Goal: Information Seeking & Learning: Learn about a topic

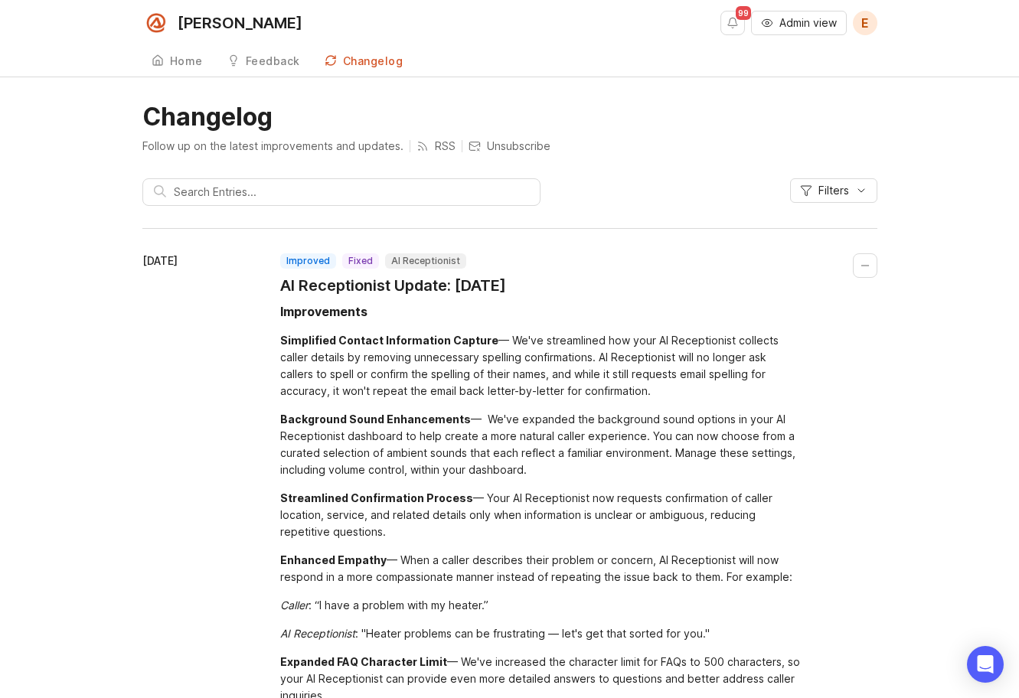
scroll to position [286, 0]
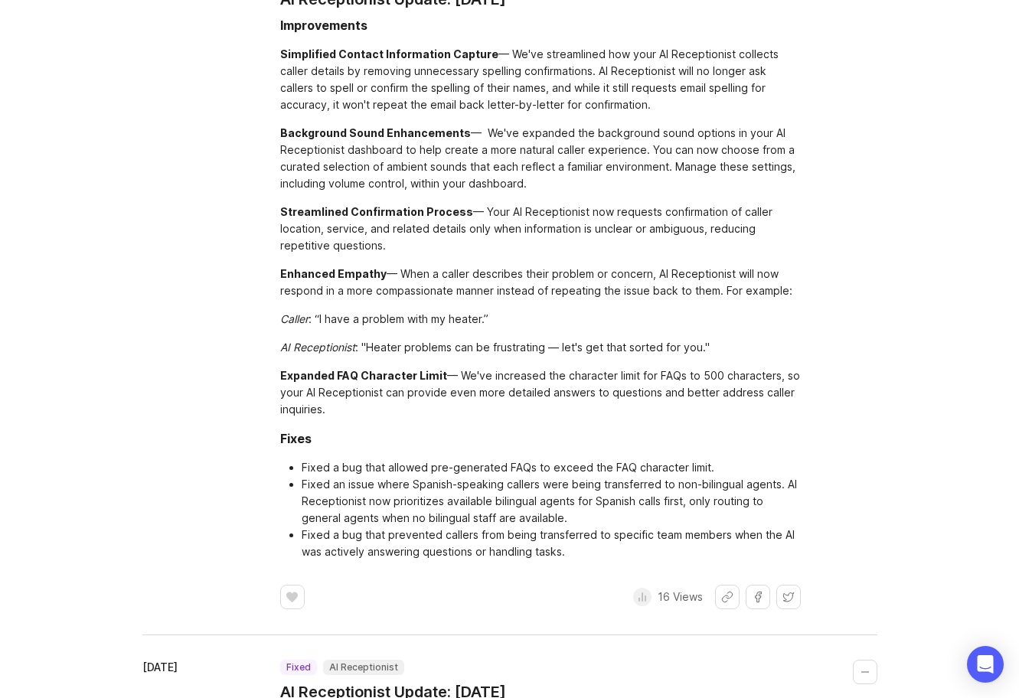
click at [373, 382] on div "Expanded FAQ Character Limit — We've increased the character limit for FAQs to …" at bounding box center [540, 393] width 521 height 51
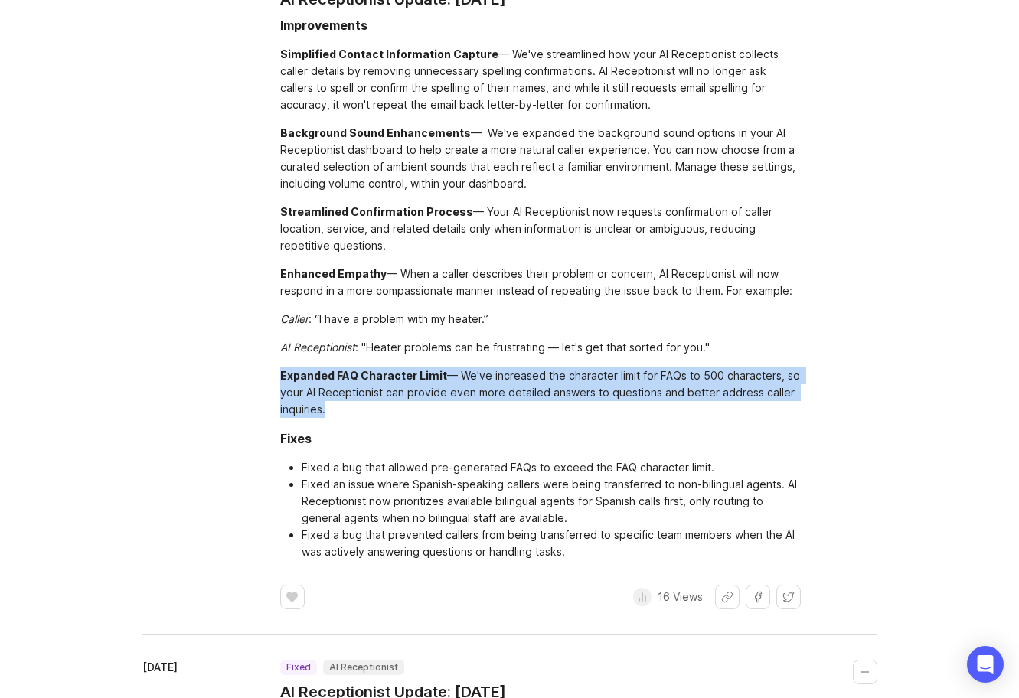
click at [373, 382] on div "Expanded FAQ Character Limit — We've increased the character limit for FAQs to …" at bounding box center [540, 393] width 521 height 51
click at [511, 384] on div "Expanded FAQ Character Limit — We've increased the character limit for FAQs to …" at bounding box center [540, 393] width 521 height 51
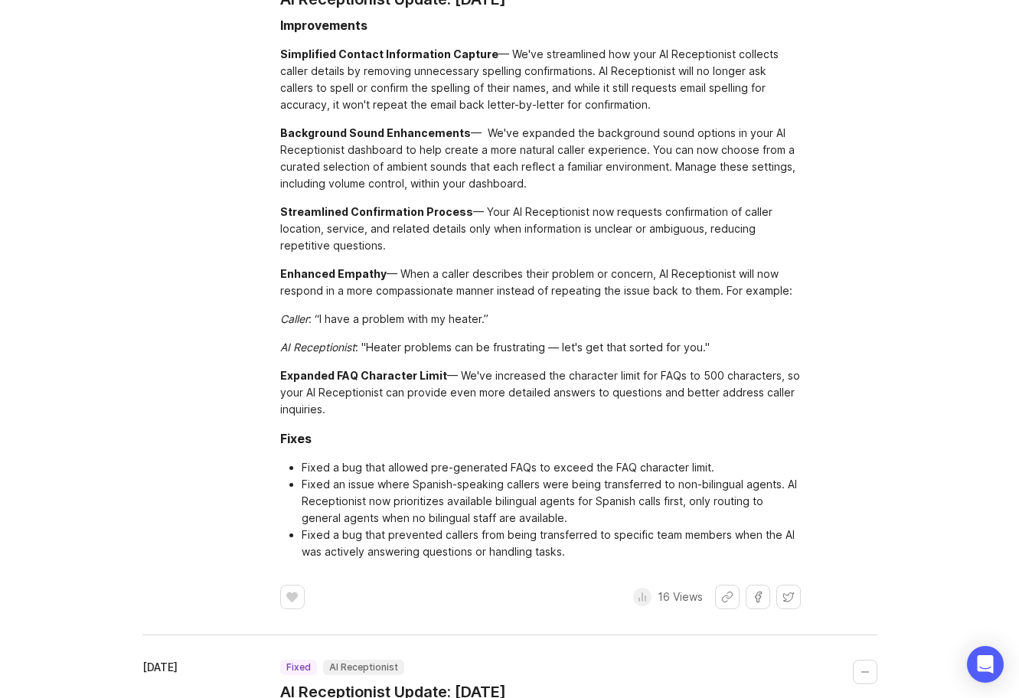
click at [511, 384] on div "Expanded FAQ Character Limit — We've increased the character limit for FAQs to …" at bounding box center [540, 393] width 521 height 51
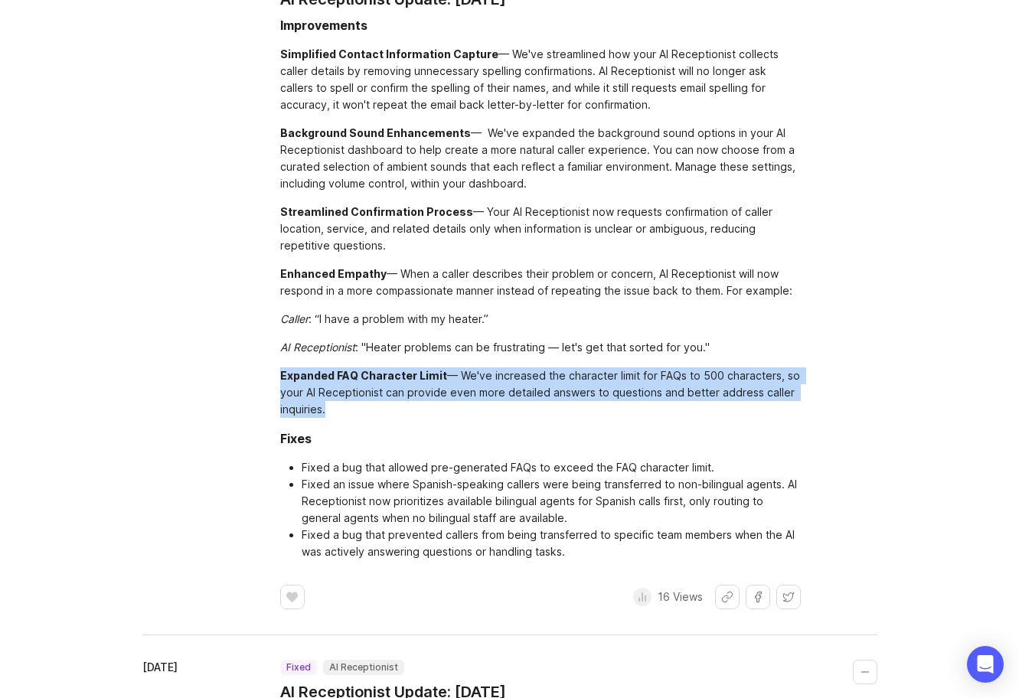
click at [511, 384] on div "Expanded FAQ Character Limit — We've increased the character limit for FAQs to …" at bounding box center [540, 393] width 521 height 51
click at [626, 384] on div "Expanded FAQ Character Limit — We've increased the character limit for FAQs to …" at bounding box center [540, 393] width 521 height 51
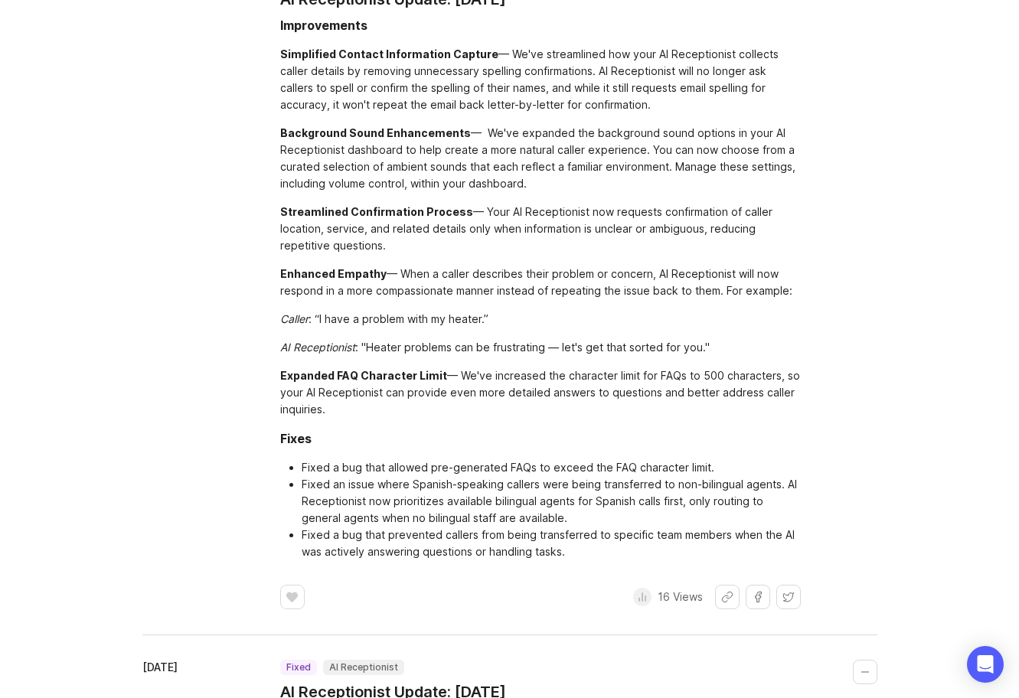
click at [626, 384] on div "Expanded FAQ Character Limit — We've increased the character limit for FAQs to …" at bounding box center [540, 393] width 521 height 51
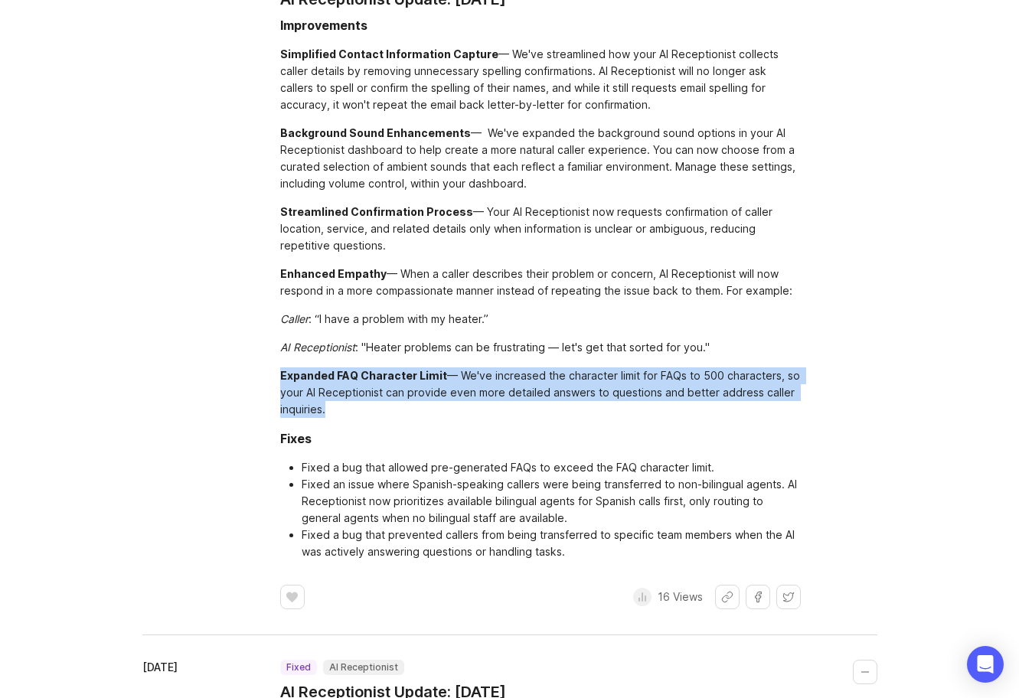
click at [626, 384] on div "Expanded FAQ Character Limit — We've increased the character limit for FAQs to …" at bounding box center [540, 393] width 521 height 51
click at [742, 384] on div "Expanded FAQ Character Limit — We've increased the character limit for FAQs to …" at bounding box center [540, 393] width 521 height 51
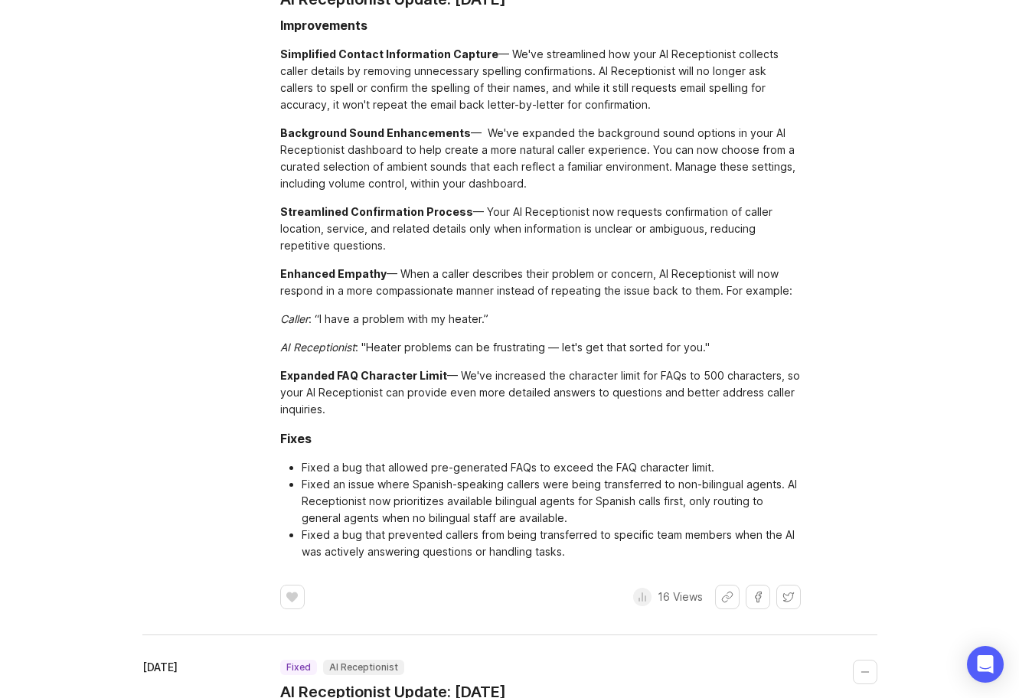
click at [542, 390] on div "Expanded FAQ Character Limit — We've increased the character limit for FAQs to …" at bounding box center [540, 393] width 521 height 51
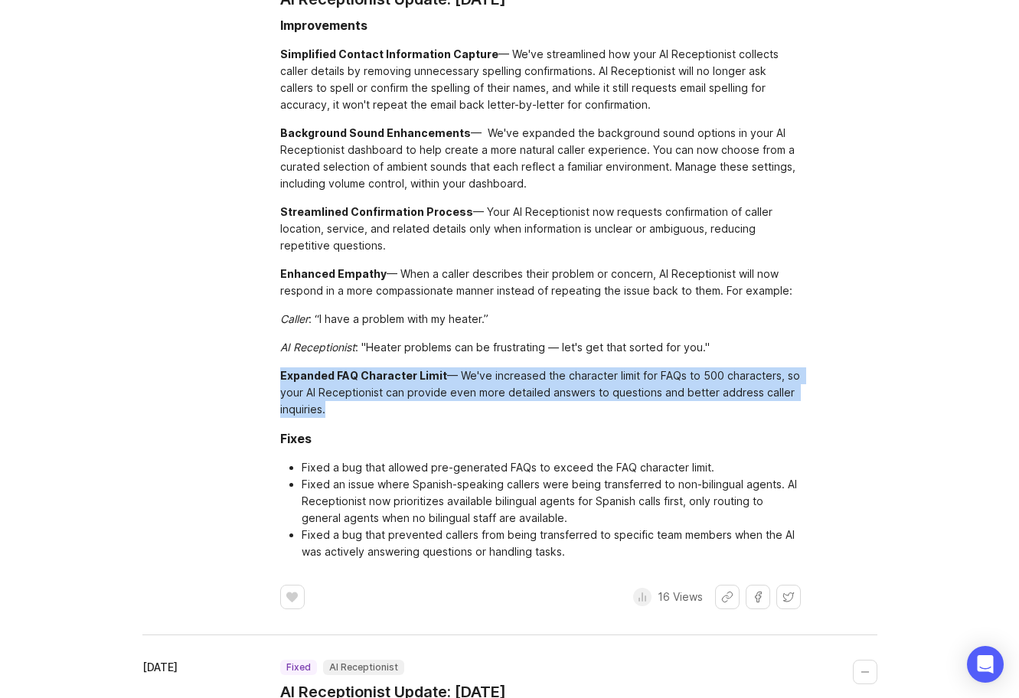
click at [542, 390] on div "Expanded FAQ Character Limit — We've increased the character limit for FAQs to …" at bounding box center [540, 393] width 521 height 51
click at [695, 386] on div "Expanded FAQ Character Limit — We've increased the character limit for FAQs to …" at bounding box center [540, 393] width 521 height 51
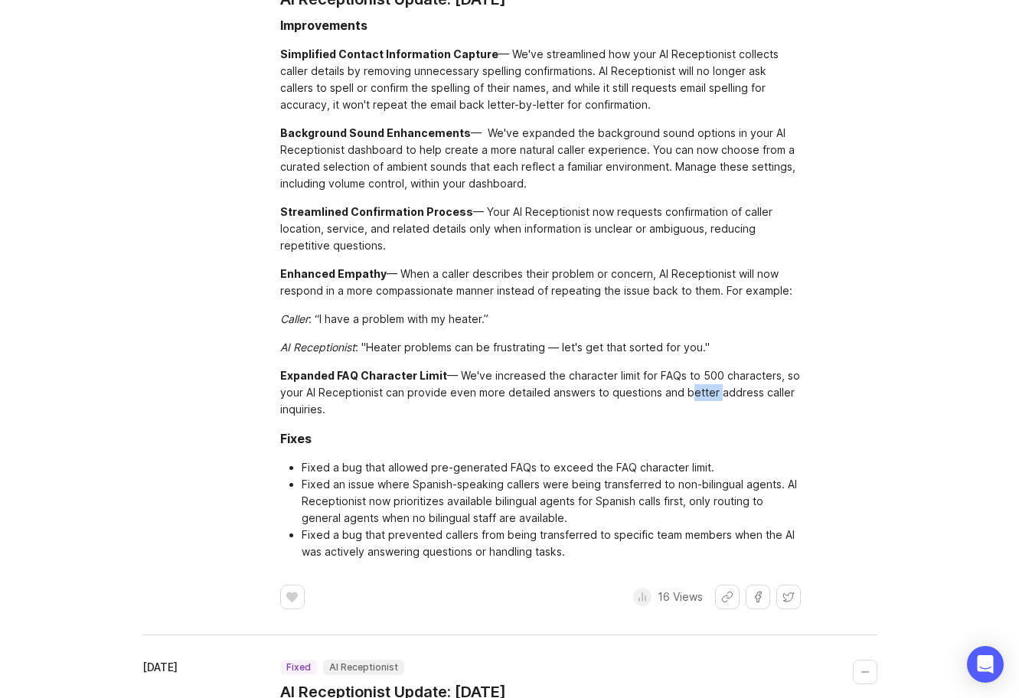
click at [695, 386] on div "Expanded FAQ Character Limit — We've increased the character limit for FAQs to …" at bounding box center [540, 393] width 521 height 51
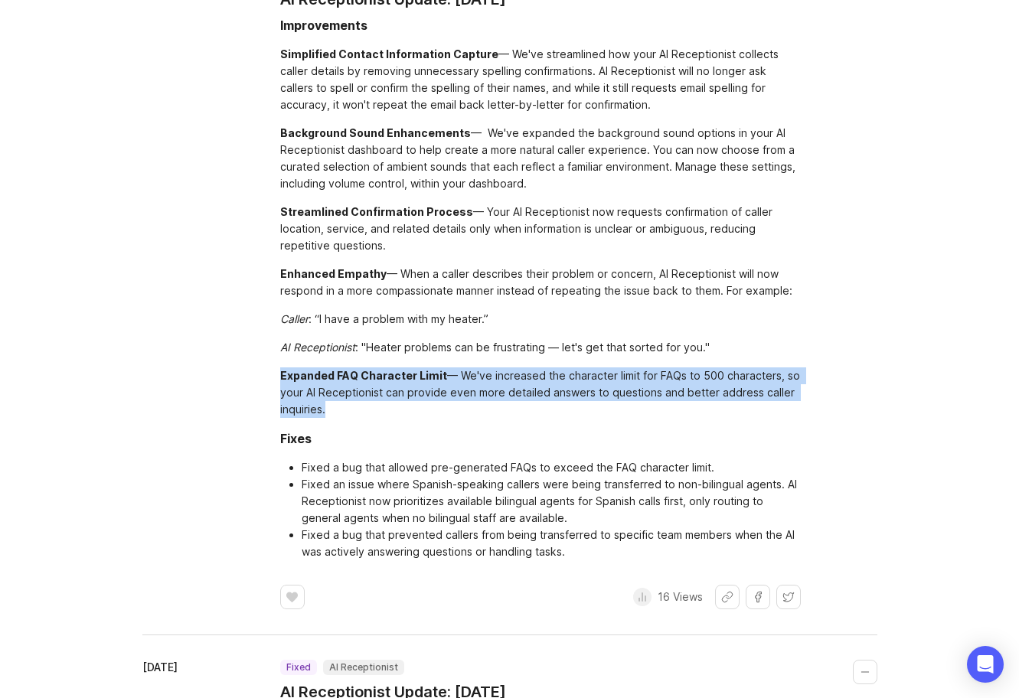
click at [695, 386] on div "Expanded FAQ Character Limit — We've increased the character limit for FAQs to …" at bounding box center [540, 393] width 521 height 51
click at [594, 369] on div "Expanded FAQ Character Limit — We've increased the character limit for FAQs to …" at bounding box center [540, 393] width 521 height 51
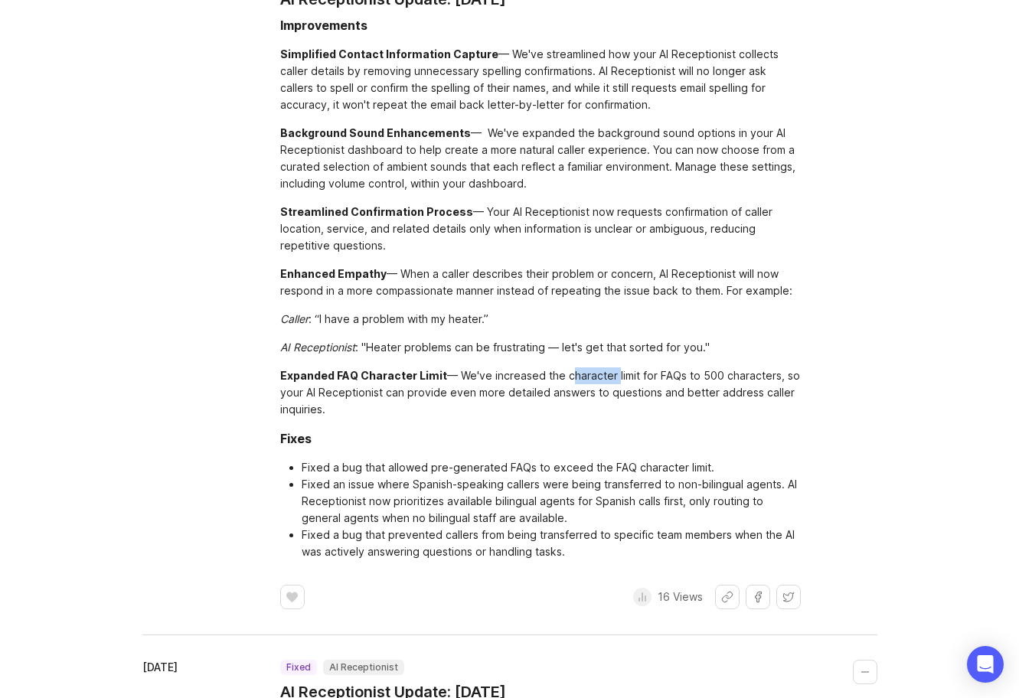
click at [594, 369] on div "Expanded FAQ Character Limit — We've increased the character limit for FAQs to …" at bounding box center [540, 393] width 521 height 51
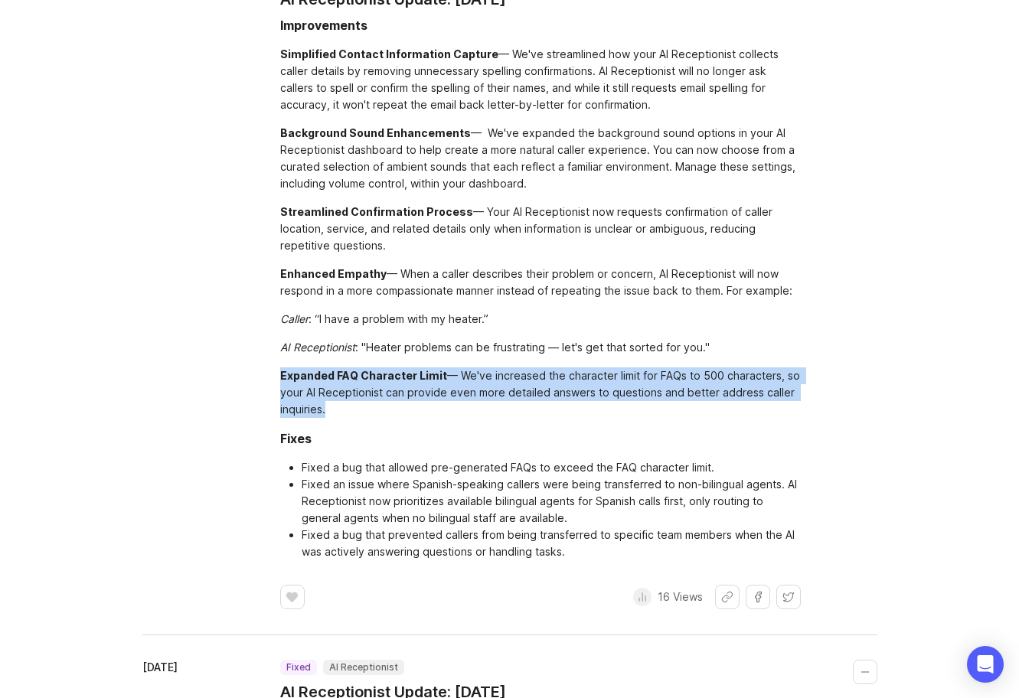
click at [594, 369] on div "Expanded FAQ Character Limit — We've increased the character limit for FAQs to …" at bounding box center [540, 393] width 521 height 51
click at [599, 381] on div "Expanded FAQ Character Limit — We've increased the character limit for FAQs to …" at bounding box center [540, 393] width 521 height 51
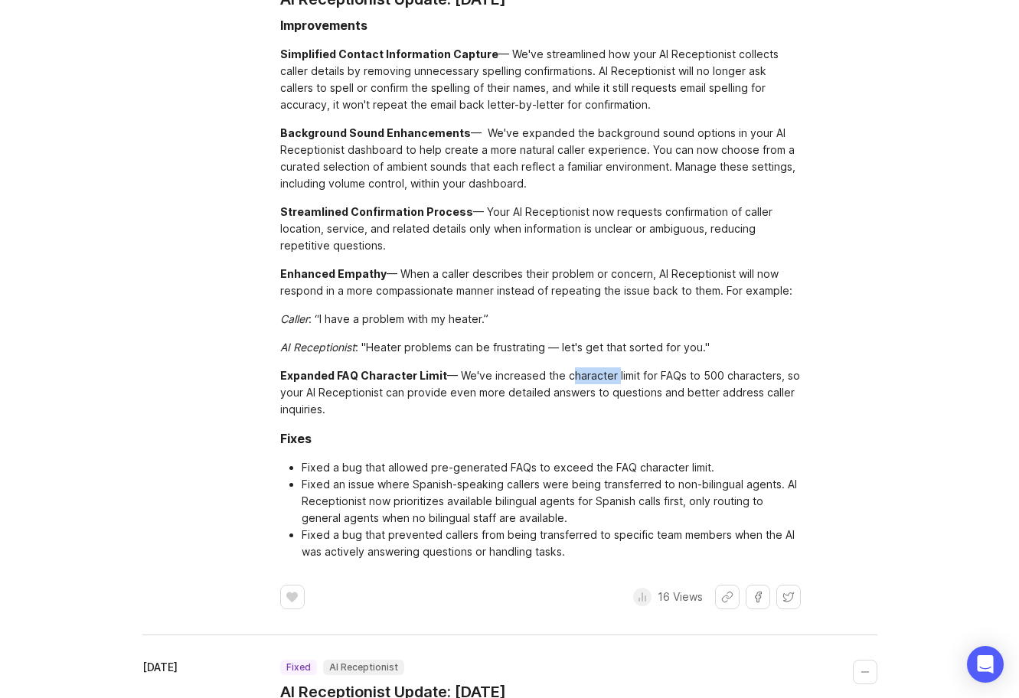
click at [599, 381] on div "Expanded FAQ Character Limit — We've increased the character limit for FAQs to …" at bounding box center [540, 393] width 521 height 51
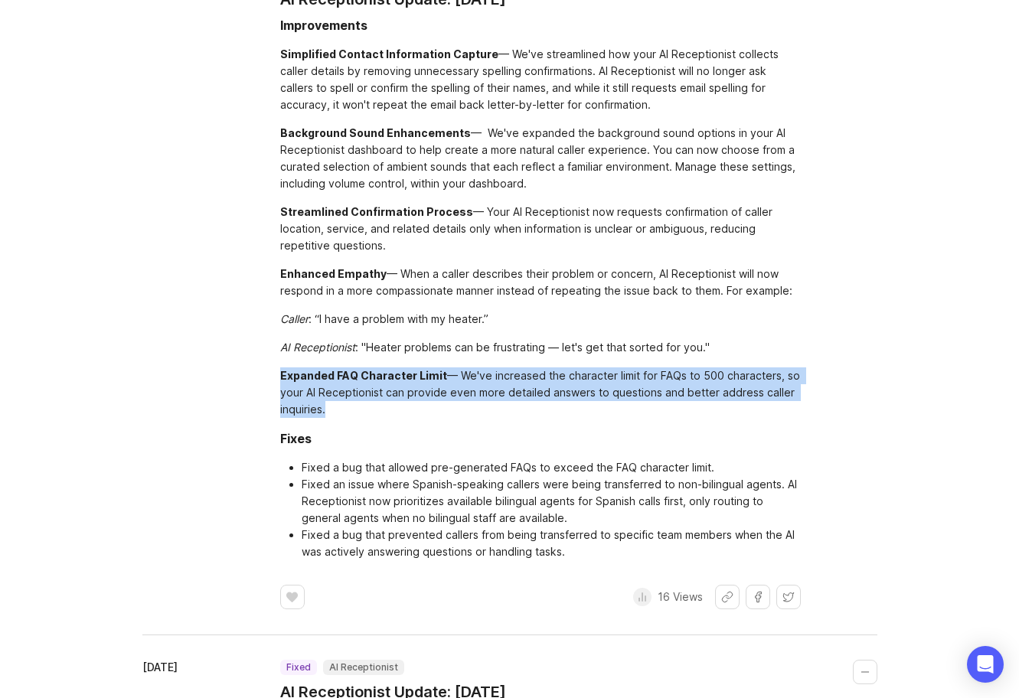
click at [599, 381] on div "Expanded FAQ Character Limit — We've increased the character limit for FAQs to …" at bounding box center [540, 393] width 521 height 51
click at [675, 379] on div "Expanded FAQ Character Limit — We've increased the character limit for FAQs to …" at bounding box center [540, 393] width 521 height 51
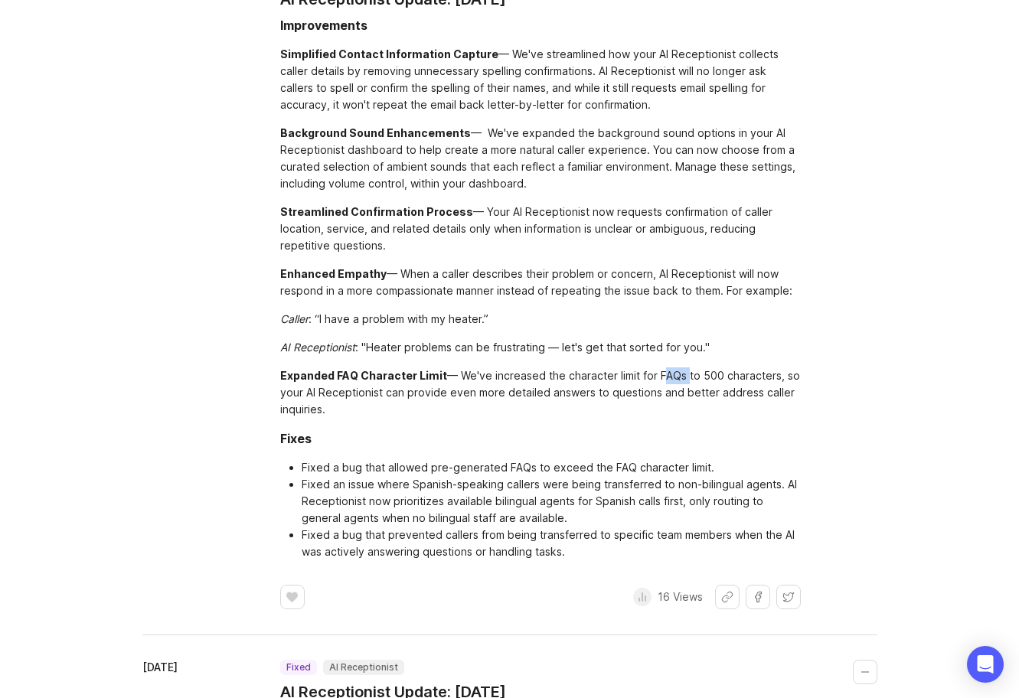
click at [675, 379] on div "Expanded FAQ Character Limit — We've increased the character limit for FAQs to …" at bounding box center [540, 393] width 521 height 51
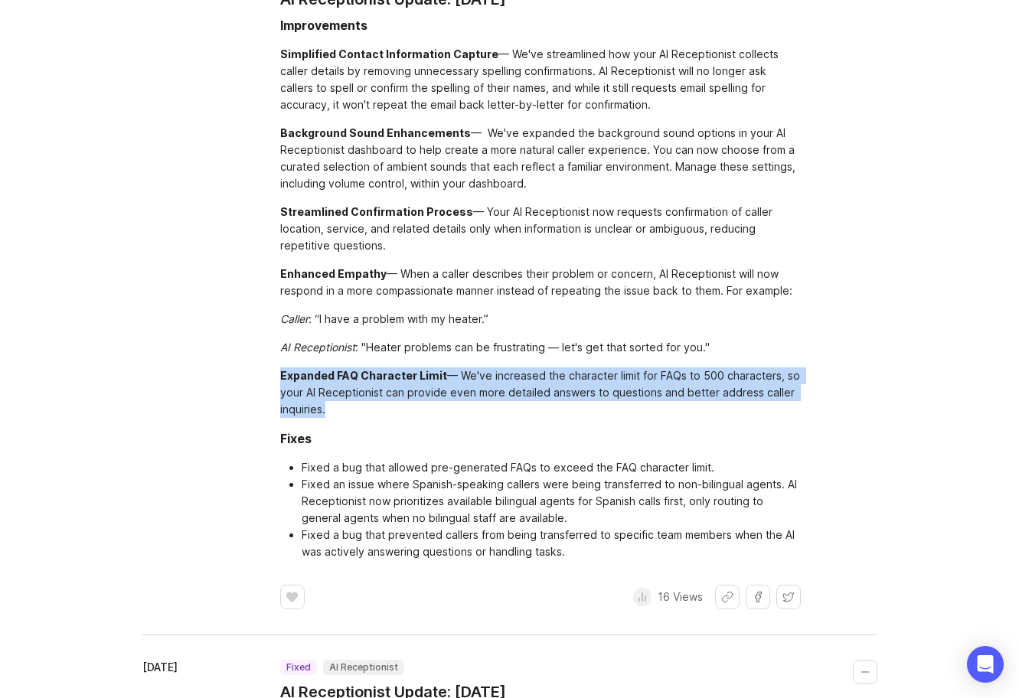
click at [675, 379] on div "Expanded FAQ Character Limit — We've increased the character limit for FAQs to …" at bounding box center [540, 393] width 521 height 51
click at [645, 379] on div "Expanded FAQ Character Limit — We've increased the character limit for FAQs to …" at bounding box center [540, 393] width 521 height 51
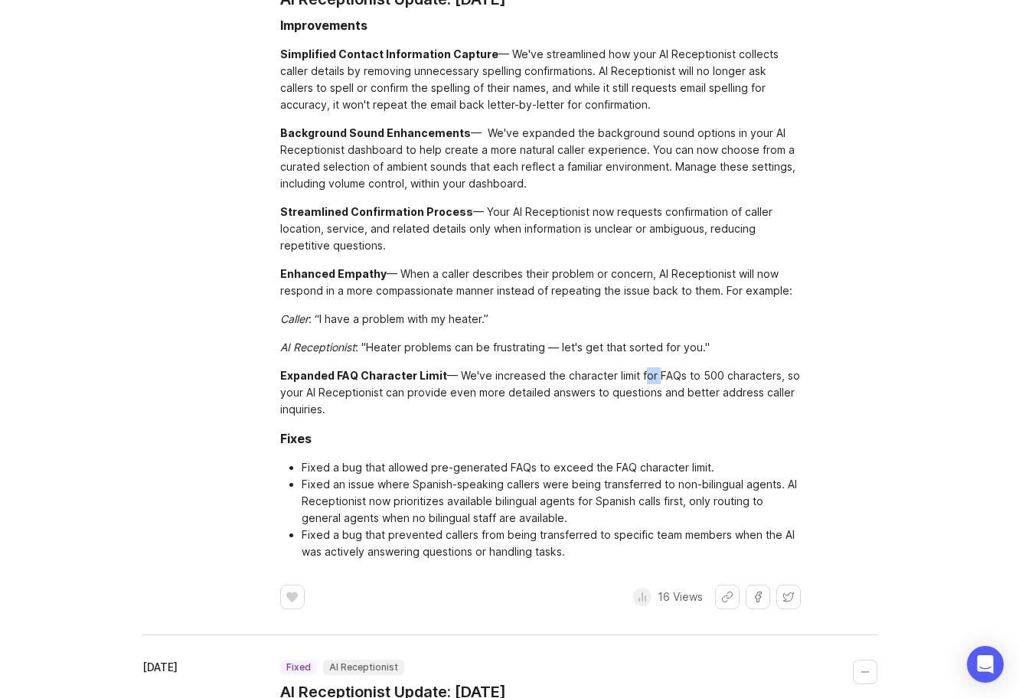
click at [645, 379] on div "Expanded FAQ Character Limit — We've increased the character limit for FAQs to …" at bounding box center [540, 393] width 521 height 51
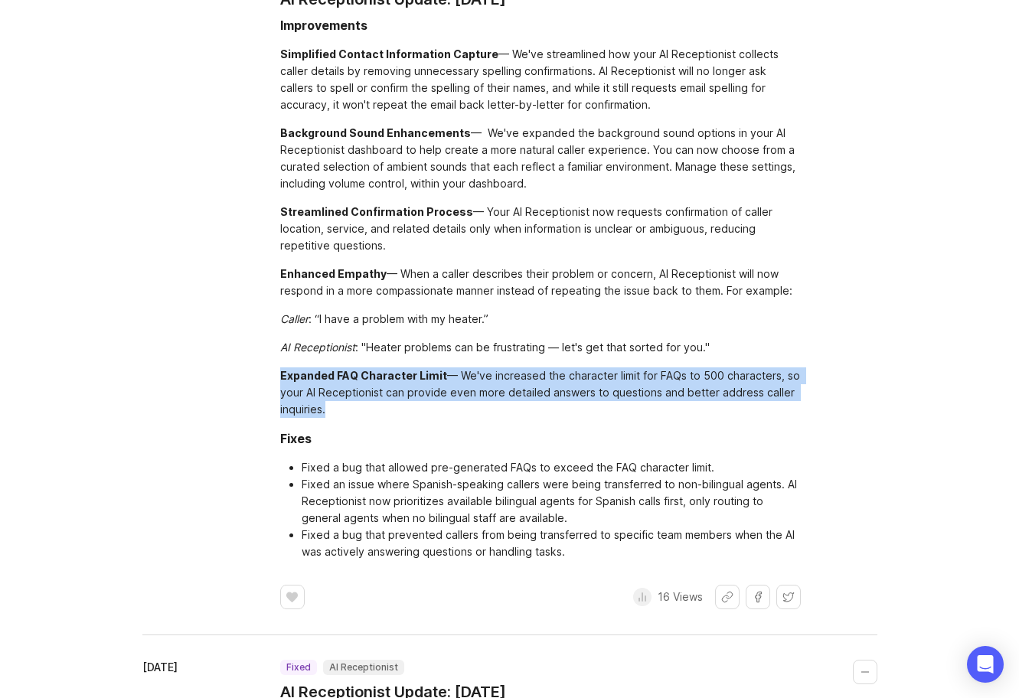
click at [645, 379] on div "Expanded FAQ Character Limit — We've increased the character limit for FAQs to …" at bounding box center [540, 393] width 521 height 51
click at [753, 379] on div "Expanded FAQ Character Limit — We've increased the character limit for FAQs to …" at bounding box center [540, 393] width 521 height 51
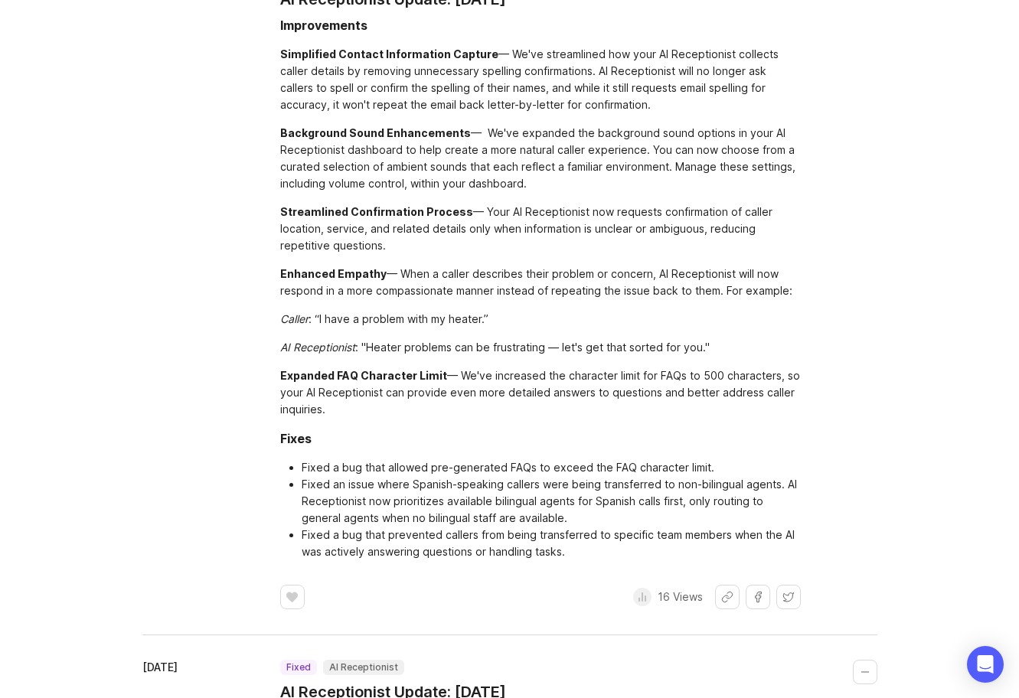
click at [521, 386] on div "Expanded FAQ Character Limit — We've increased the character limit for FAQs to …" at bounding box center [540, 393] width 521 height 51
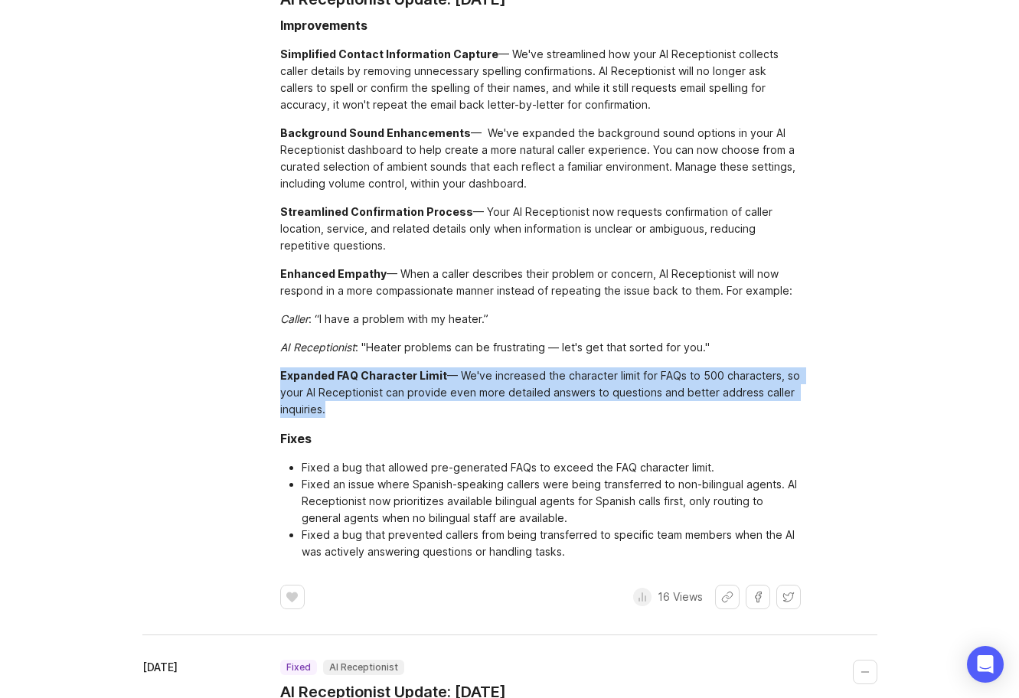
click at [521, 386] on div "Expanded FAQ Character Limit — We've increased the character limit for FAQs to …" at bounding box center [540, 393] width 521 height 51
click at [599, 377] on div "Expanded FAQ Character Limit — We've increased the character limit for FAQs to …" at bounding box center [540, 393] width 521 height 51
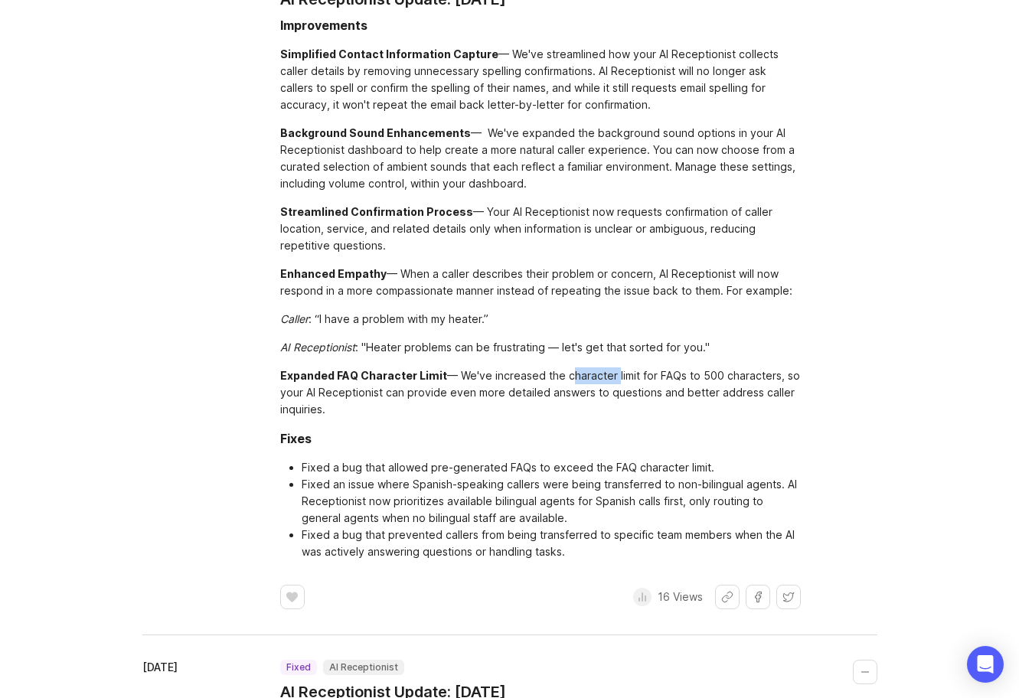
click at [599, 377] on div "Expanded FAQ Character Limit — We've increased the character limit for FAQs to …" at bounding box center [540, 393] width 521 height 51
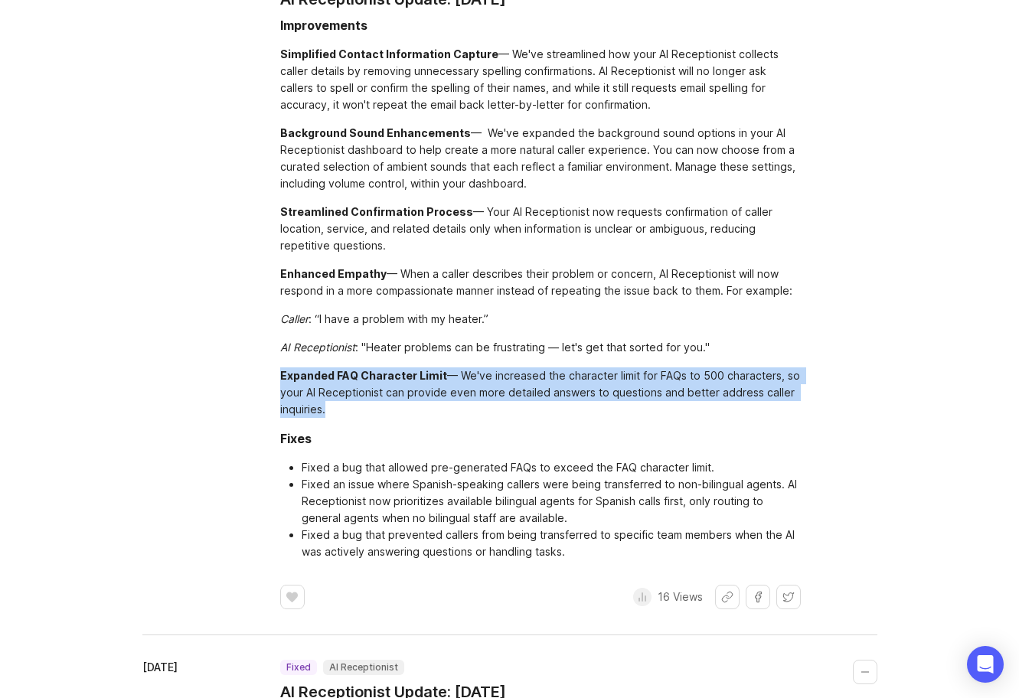
click at [599, 377] on div "Expanded FAQ Character Limit — We've increased the character limit for FAQs to …" at bounding box center [540, 393] width 521 height 51
click at [700, 377] on div "Expanded FAQ Character Limit — We've increased the character limit for FAQs to …" at bounding box center [540, 393] width 521 height 51
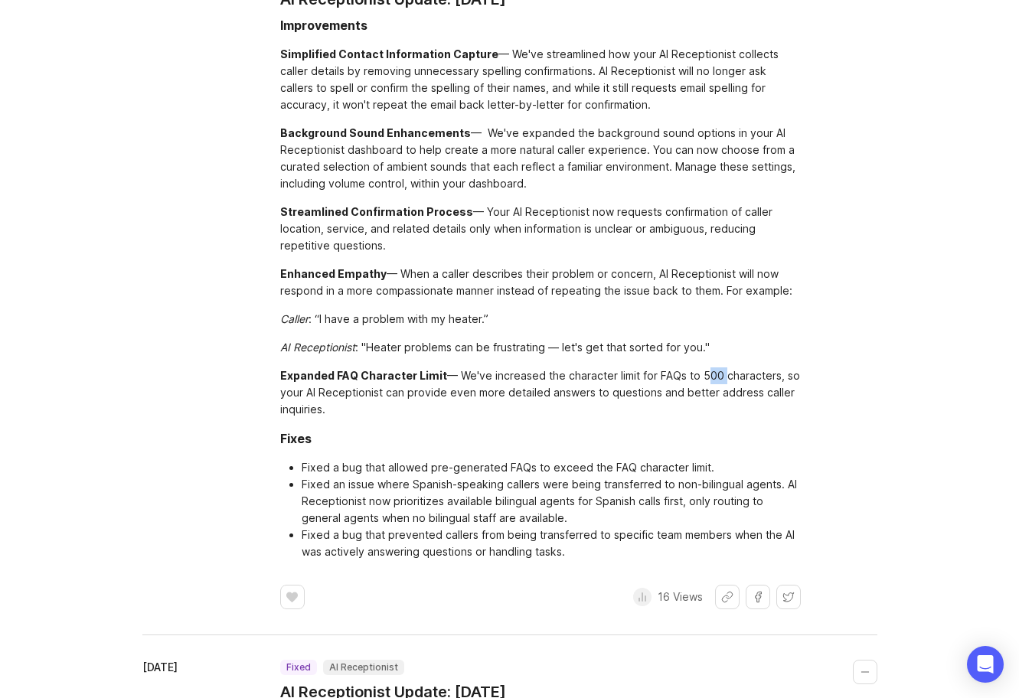
click at [700, 377] on div "Expanded FAQ Character Limit — We've increased the character limit for FAQs to …" at bounding box center [540, 393] width 521 height 51
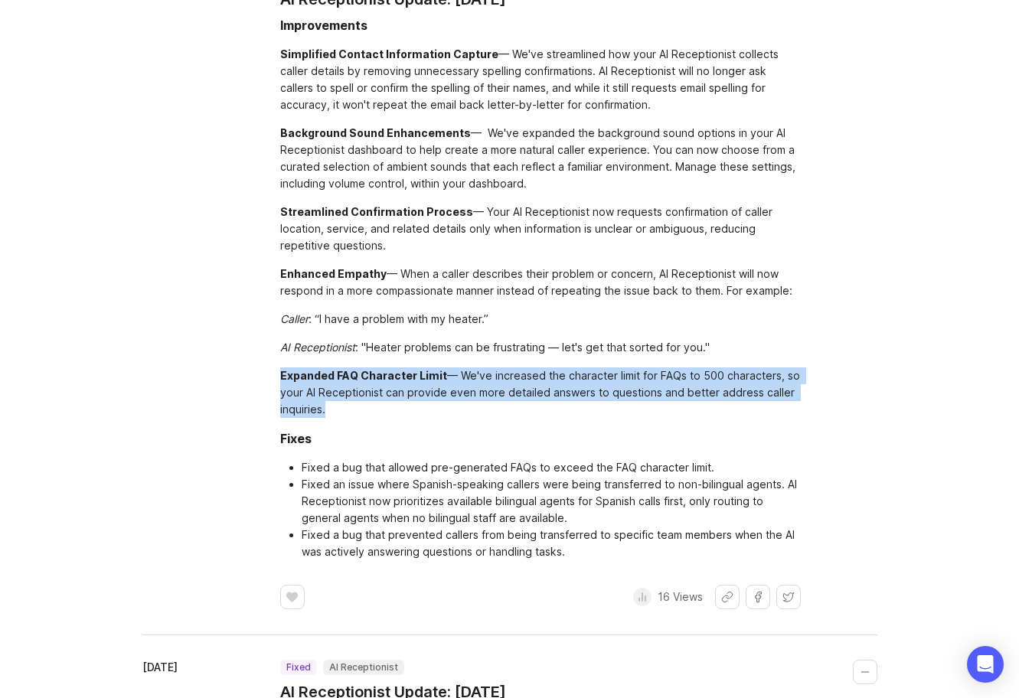
click at [700, 377] on div "Expanded FAQ Character Limit — We've increased the character limit for FAQs to …" at bounding box center [540, 393] width 521 height 51
click at [593, 386] on div "Expanded FAQ Character Limit — We've increased the character limit for FAQs to …" at bounding box center [540, 393] width 521 height 51
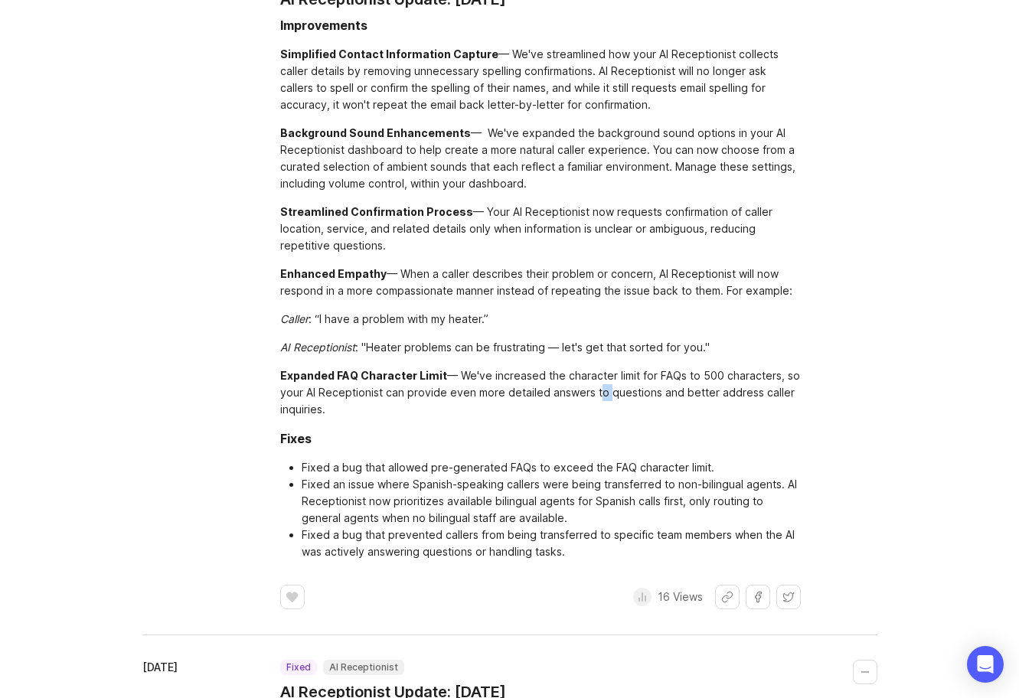
click at [593, 386] on div "Expanded FAQ Character Limit — We've increased the character limit for FAQs to …" at bounding box center [540, 393] width 521 height 51
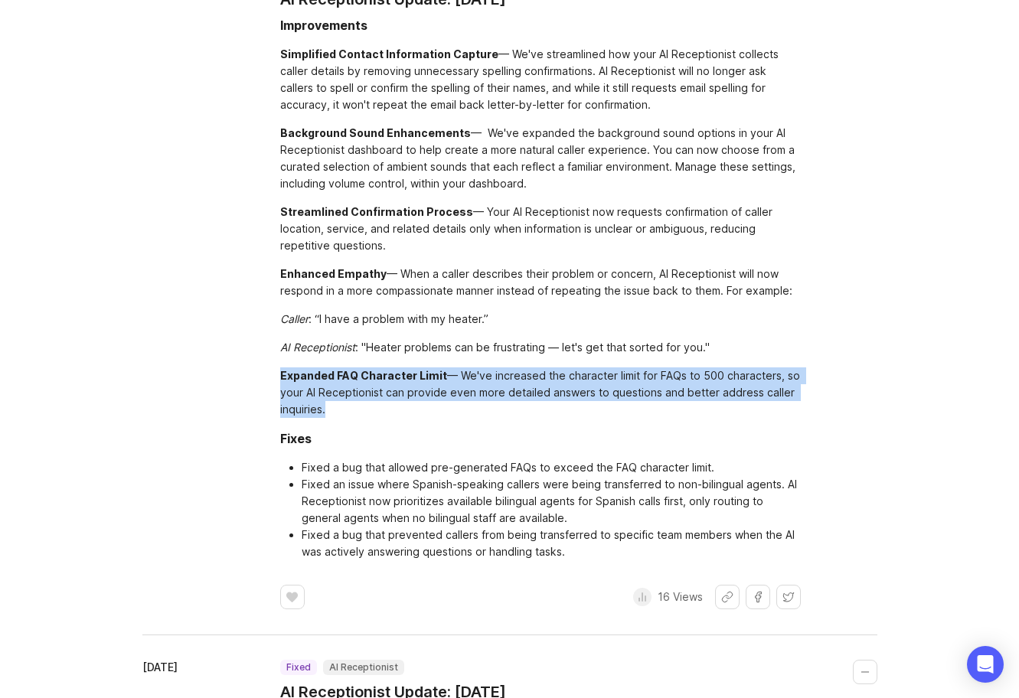
click at [593, 386] on div "Expanded FAQ Character Limit — We've increased the character limit for FAQs to …" at bounding box center [540, 393] width 521 height 51
click at [688, 377] on div "Expanded FAQ Character Limit — We've increased the character limit for FAQs to …" at bounding box center [540, 393] width 521 height 51
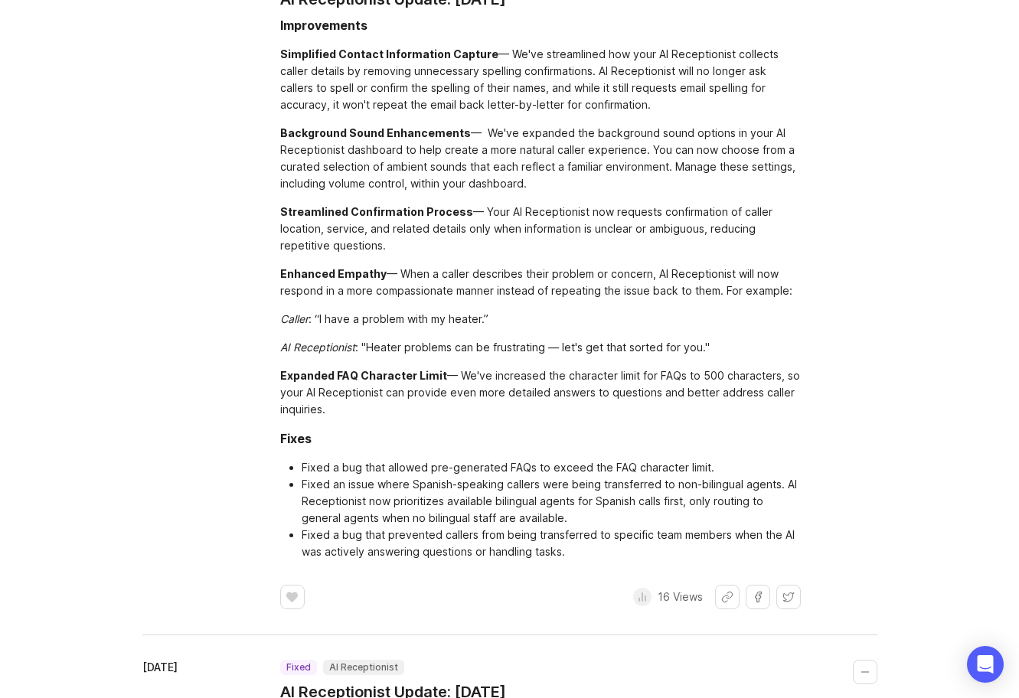
click at [688, 377] on div "Expanded FAQ Character Limit — We've increased the character limit for FAQs to …" at bounding box center [540, 393] width 521 height 51
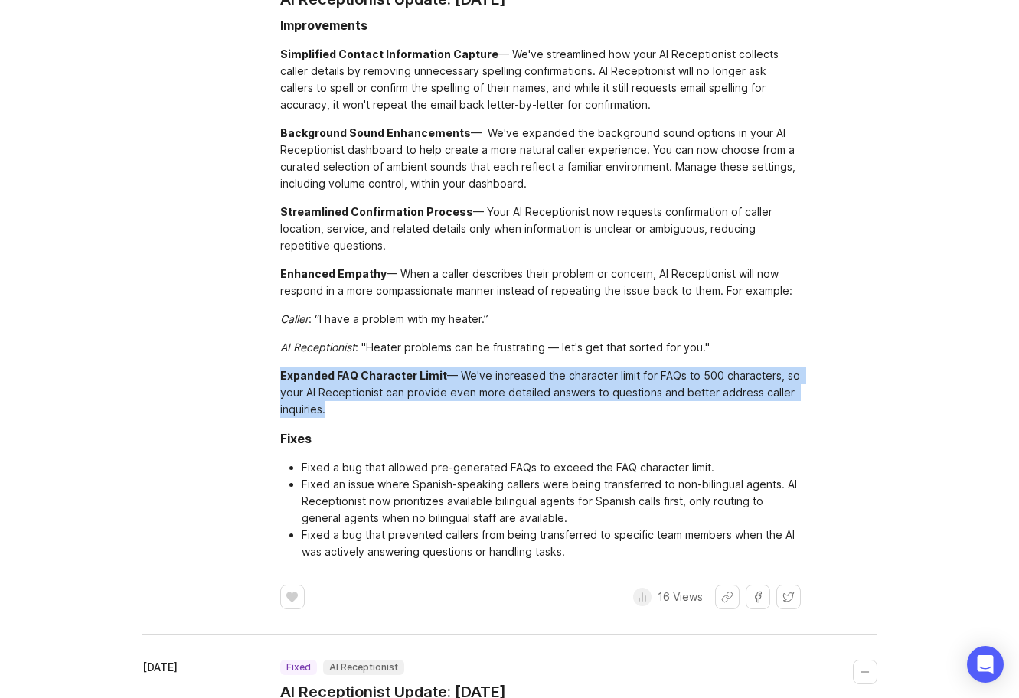
click at [688, 377] on div "Expanded FAQ Character Limit — We've increased the character limit for FAQs to …" at bounding box center [540, 393] width 521 height 51
click at [769, 380] on div "Expanded FAQ Character Limit — We've increased the character limit for FAQs to …" at bounding box center [540, 393] width 521 height 51
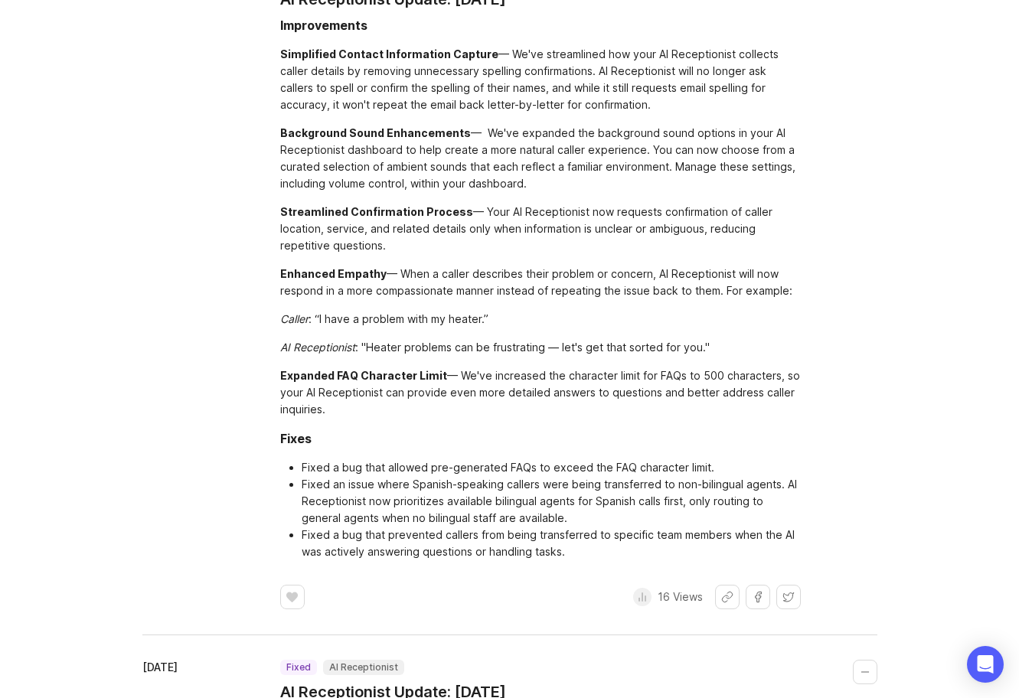
click at [769, 380] on div "Expanded FAQ Character Limit — We've increased the character limit for FAQs to …" at bounding box center [540, 393] width 521 height 51
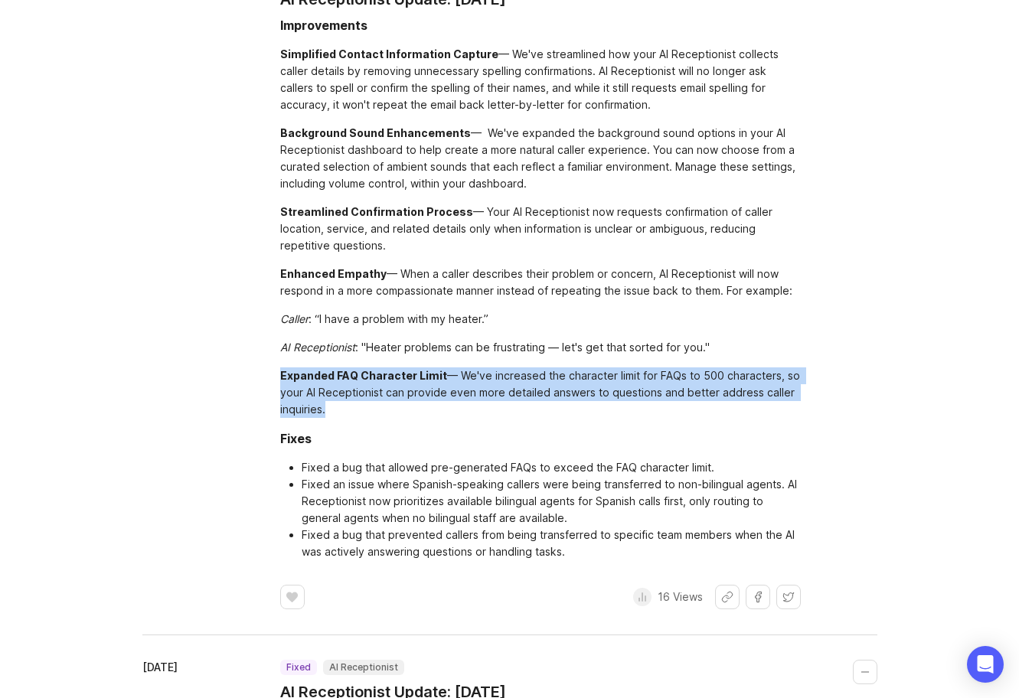
click at [769, 380] on div "Expanded FAQ Character Limit — We've increased the character limit for FAQs to …" at bounding box center [540, 393] width 521 height 51
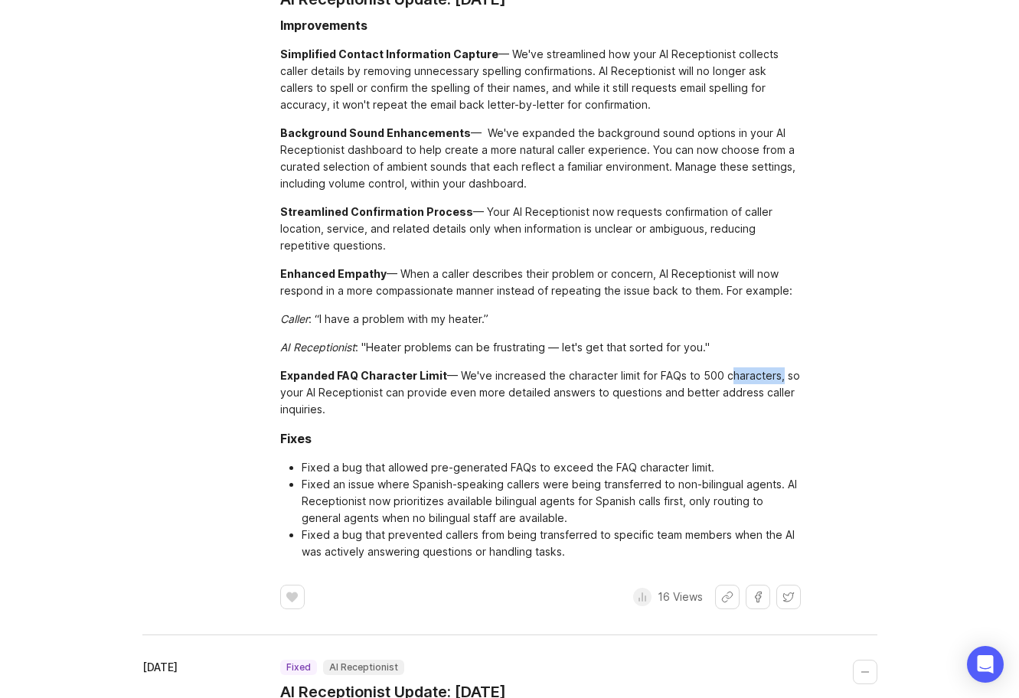
click at [769, 380] on div "Expanded FAQ Character Limit — We've increased the character limit for FAQs to …" at bounding box center [540, 393] width 521 height 51
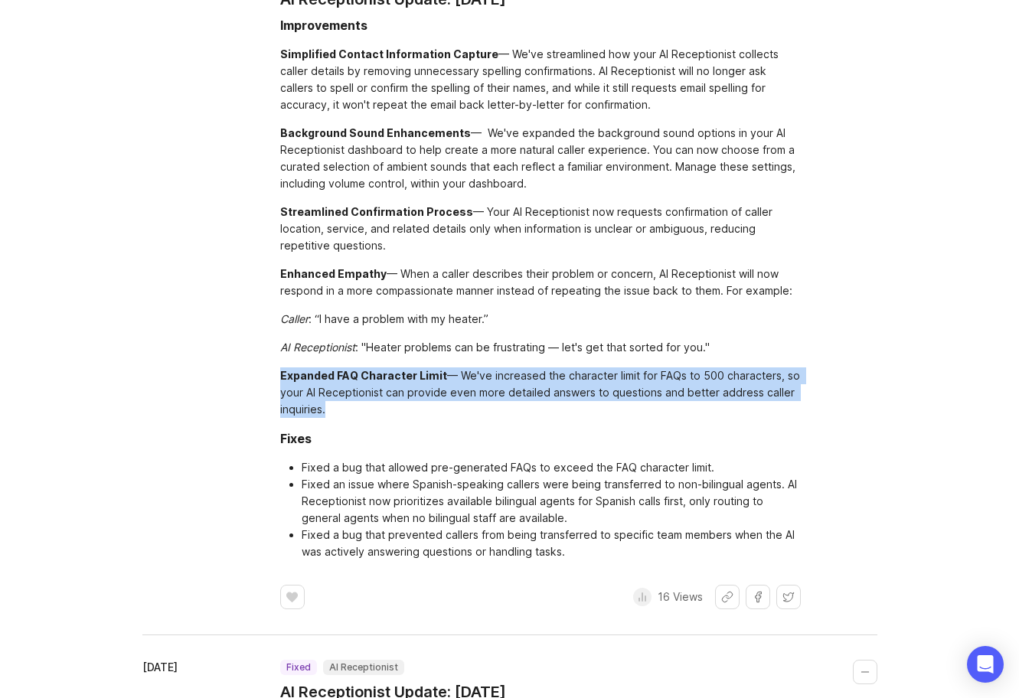
click at [769, 380] on div "Expanded FAQ Character Limit — We've increased the character limit for FAQs to …" at bounding box center [540, 393] width 521 height 51
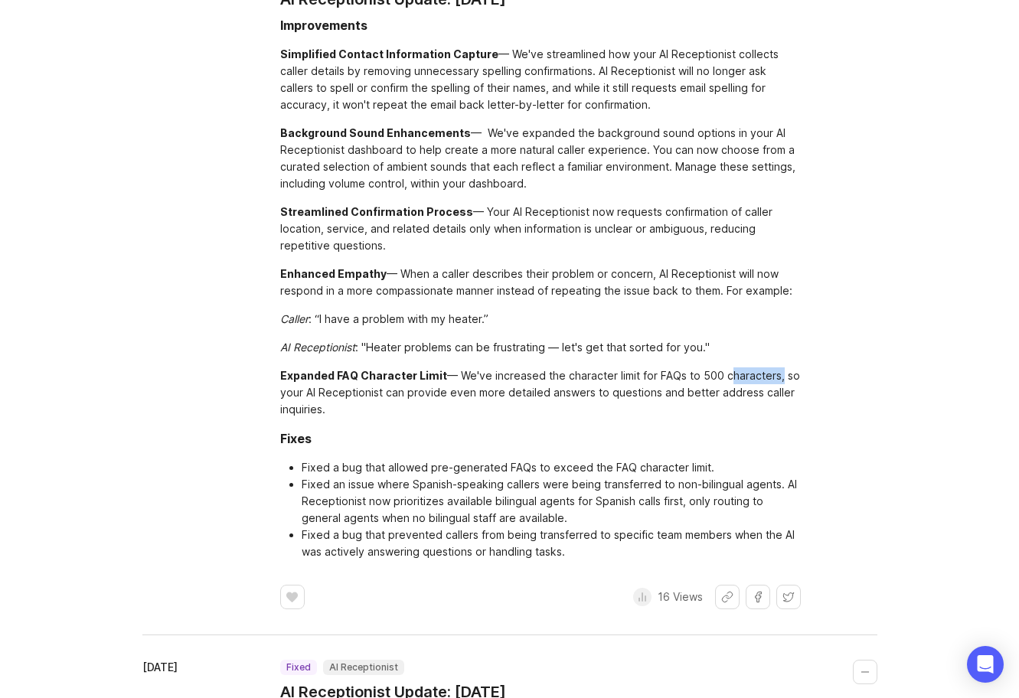
click at [769, 380] on div "Expanded FAQ Character Limit — We've increased the character limit for FAQs to …" at bounding box center [540, 393] width 521 height 51
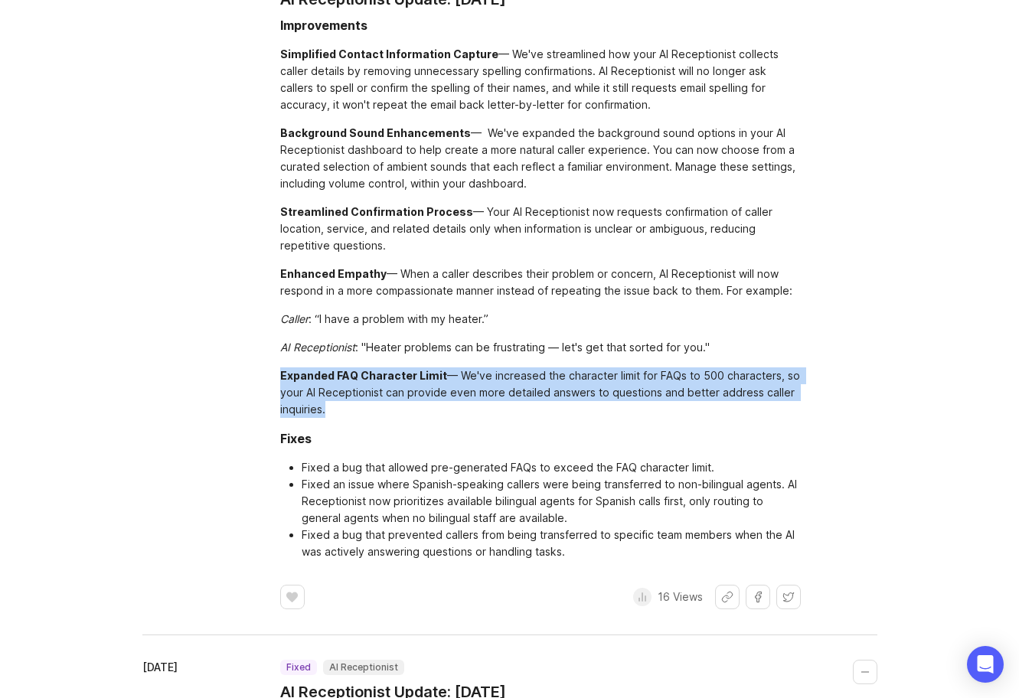
click at [769, 380] on div "Expanded FAQ Character Limit — We've increased the character limit for FAQs to …" at bounding box center [540, 393] width 521 height 51
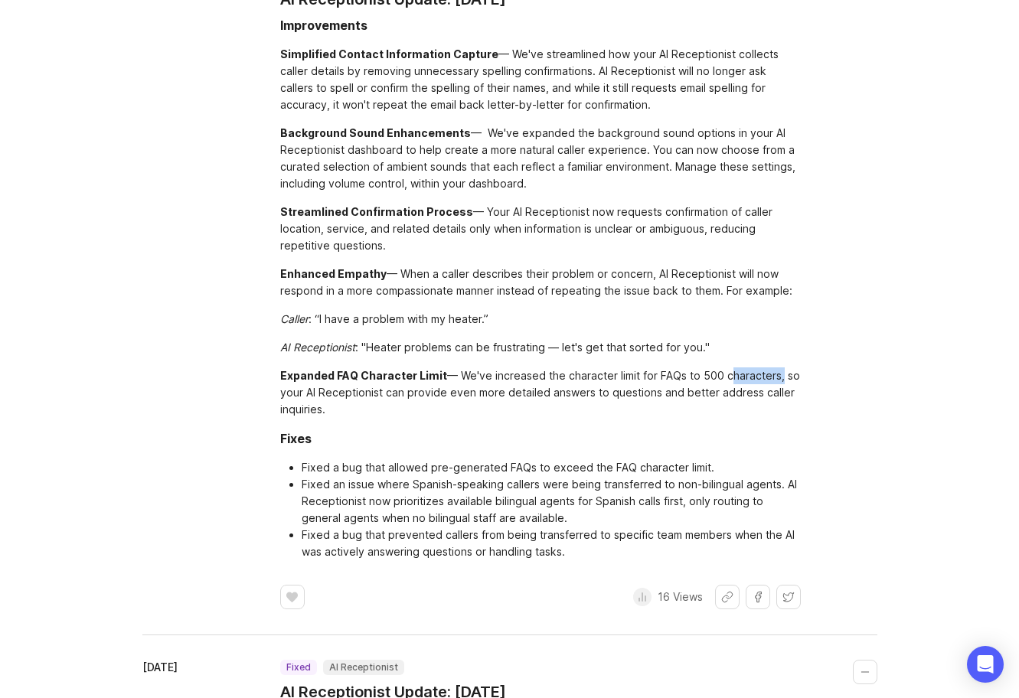
click at [769, 380] on div "Expanded FAQ Character Limit — We've increased the character limit for FAQs to …" at bounding box center [540, 393] width 521 height 51
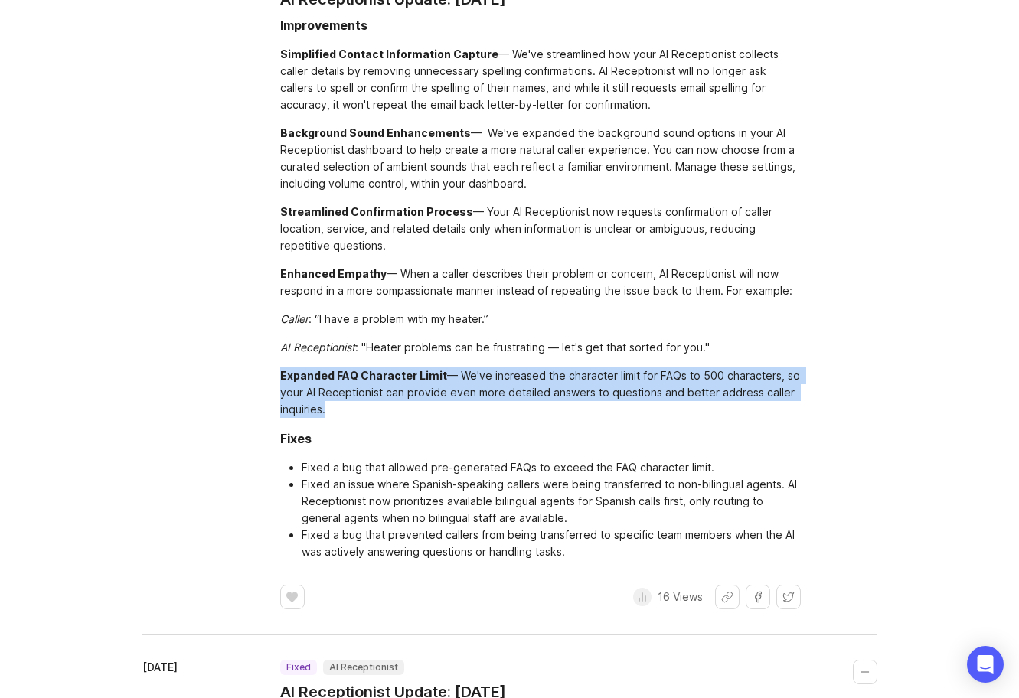
click at [769, 380] on div "Expanded FAQ Character Limit — We've increased the character limit for FAQs to …" at bounding box center [540, 393] width 521 height 51
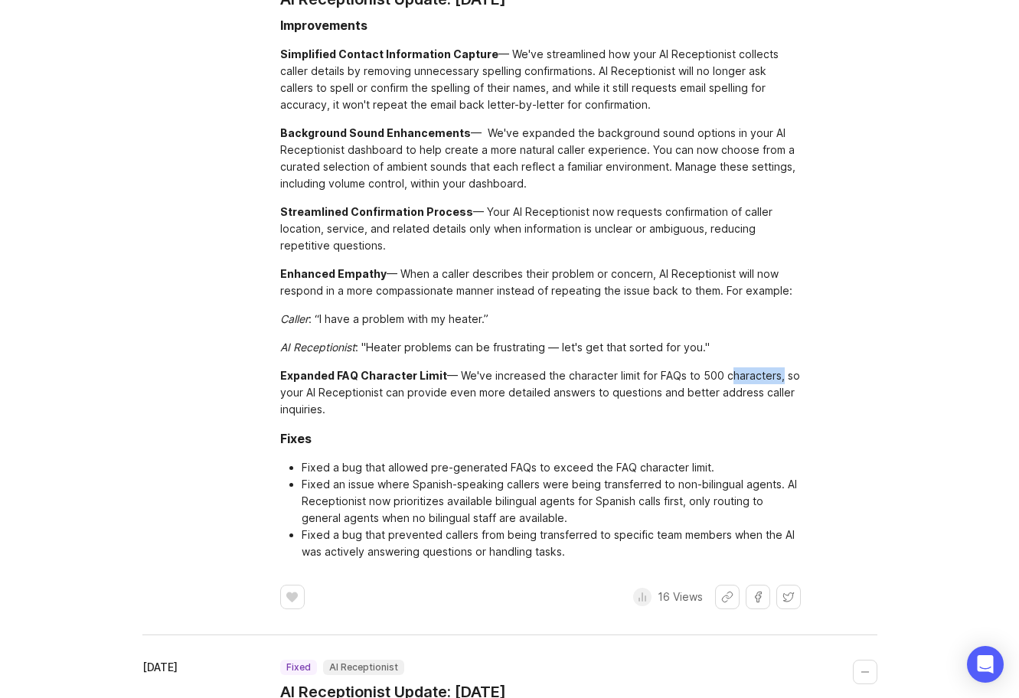
click at [769, 380] on div "Expanded FAQ Character Limit — We've increased the character limit for FAQs to …" at bounding box center [540, 393] width 521 height 51
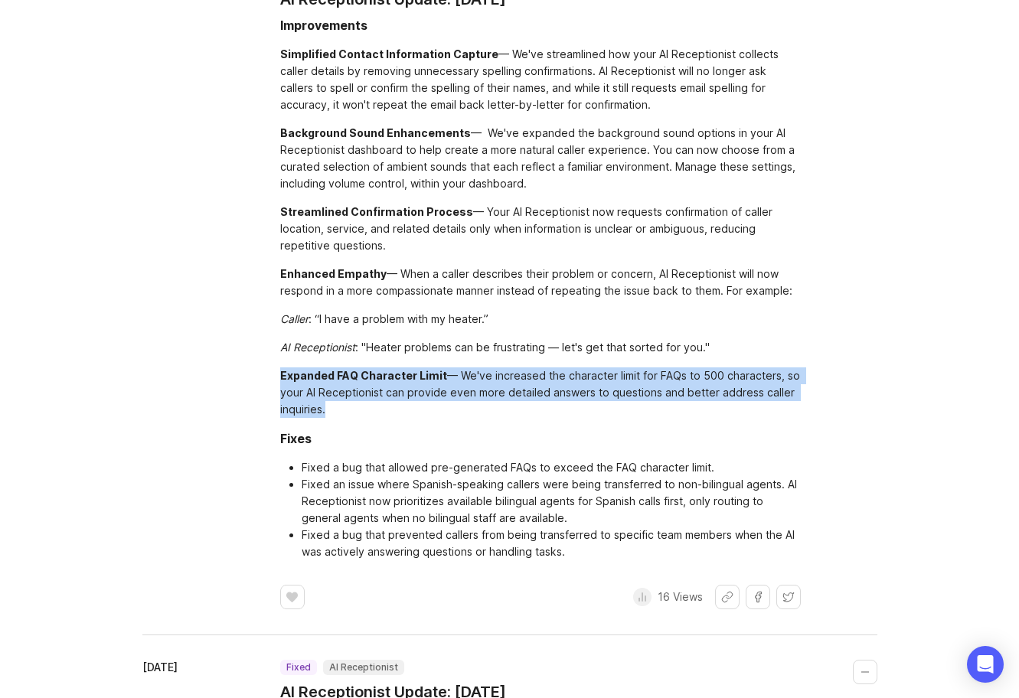
click at [769, 380] on div "Expanded FAQ Character Limit — We've increased the character limit for FAQs to …" at bounding box center [540, 393] width 521 height 51
click at [736, 377] on div "Expanded FAQ Character Limit — We've increased the character limit for FAQs to …" at bounding box center [540, 393] width 521 height 51
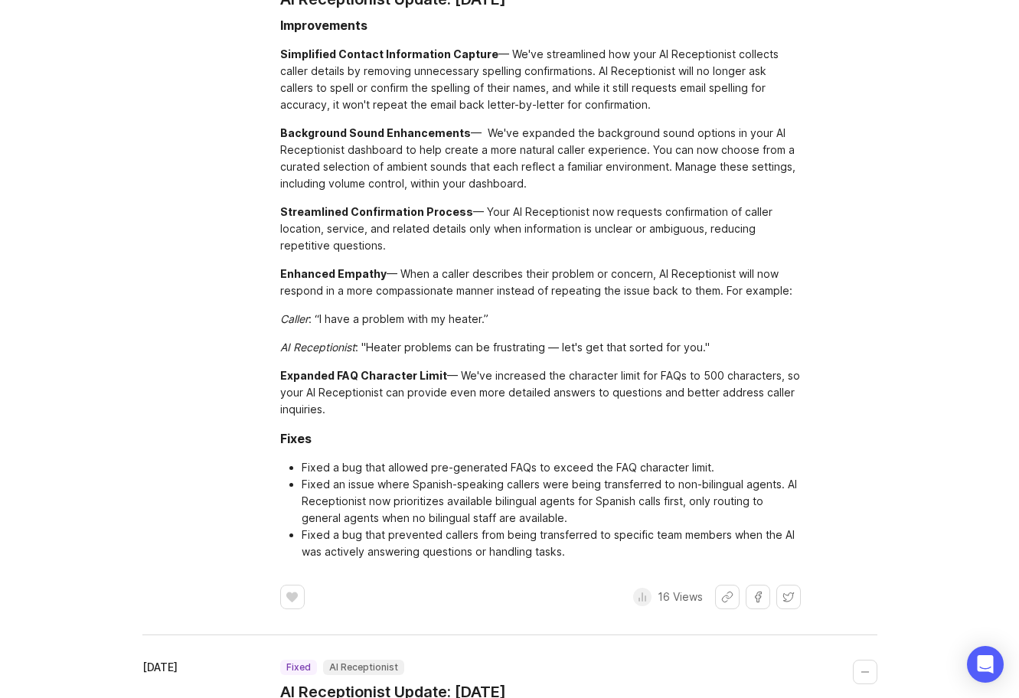
click at [736, 382] on div "Expanded FAQ Character Limit — We've increased the character limit for FAQs to …" at bounding box center [540, 393] width 521 height 51
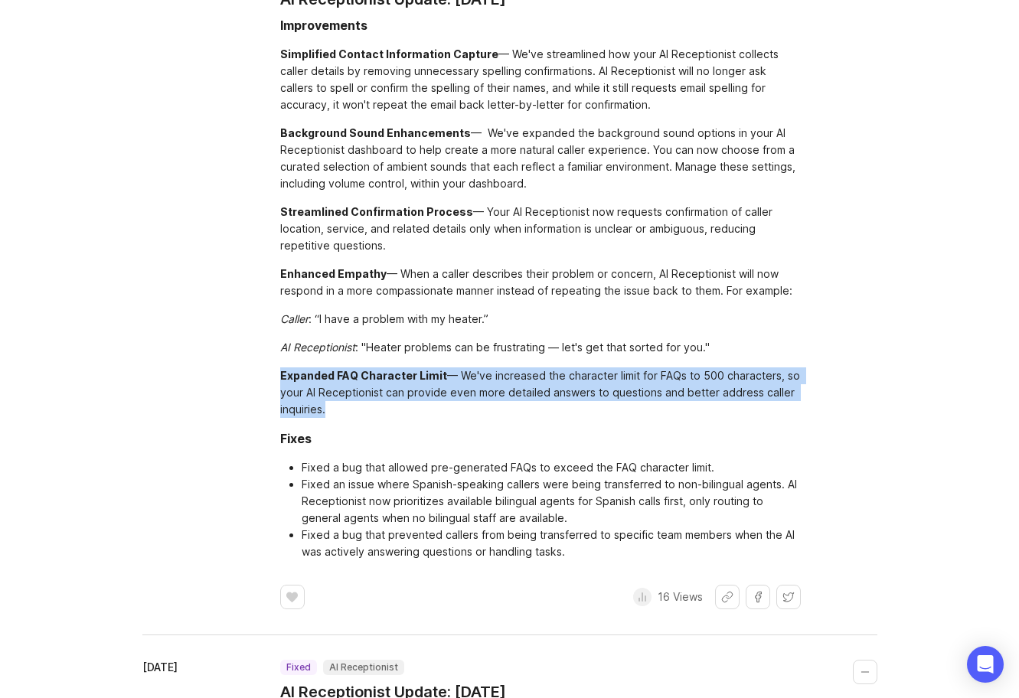
click at [736, 382] on div "Expanded FAQ Character Limit — We've increased the character limit for FAQs to …" at bounding box center [540, 393] width 521 height 51
click at [653, 382] on div "Expanded FAQ Character Limit — We've increased the character limit for FAQs to …" at bounding box center [540, 393] width 521 height 51
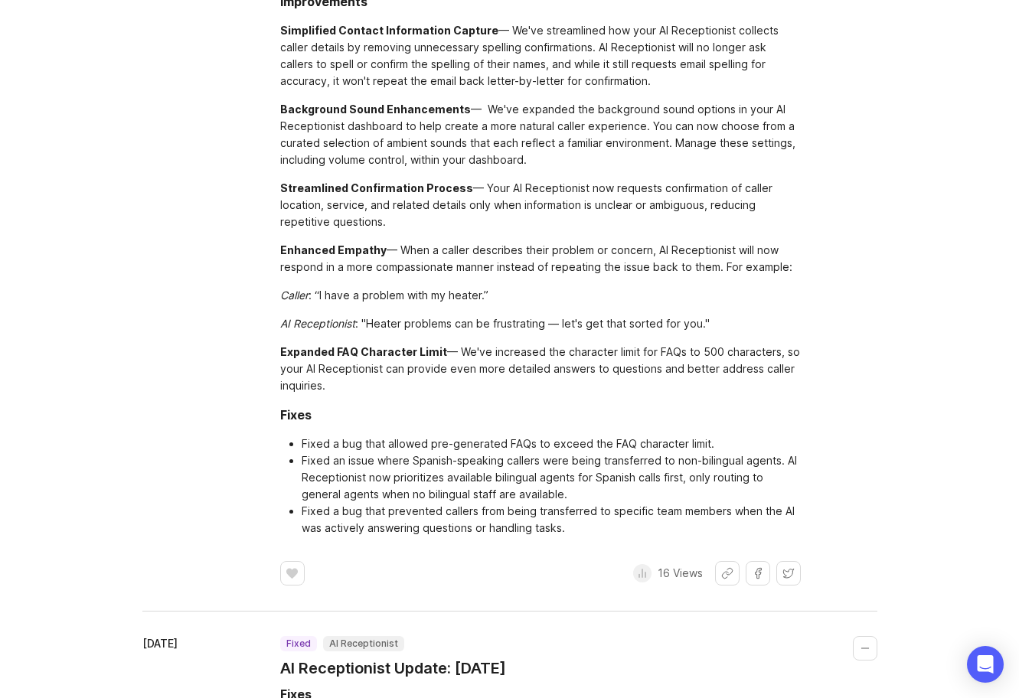
scroll to position [312, 0]
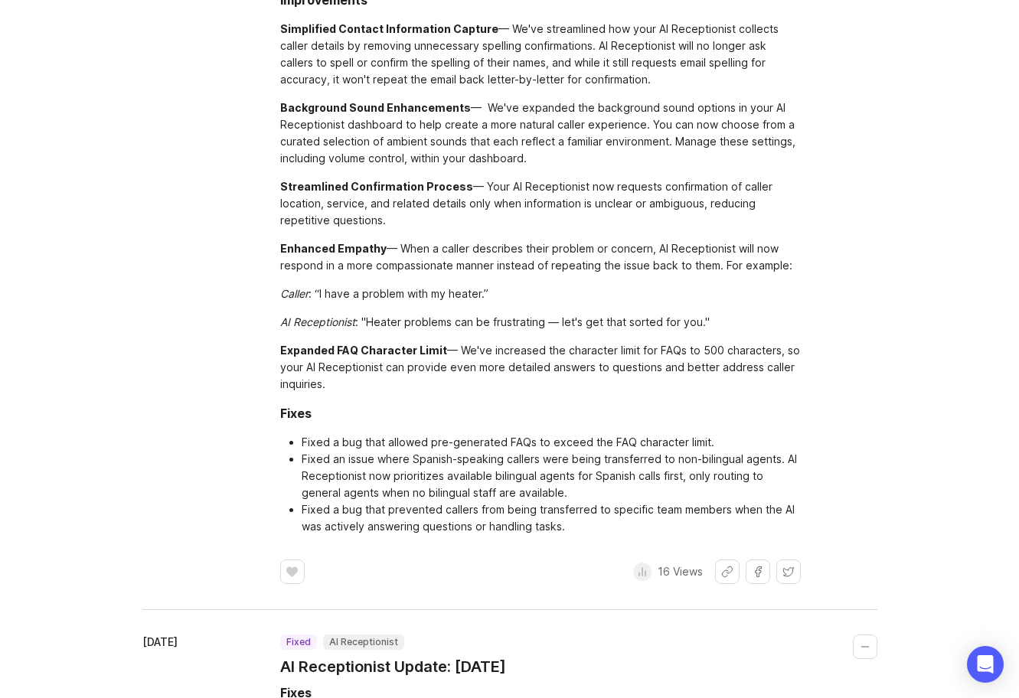
click at [734, 362] on div "Expanded FAQ Character Limit — We've increased the character limit for FAQs to …" at bounding box center [540, 367] width 521 height 51
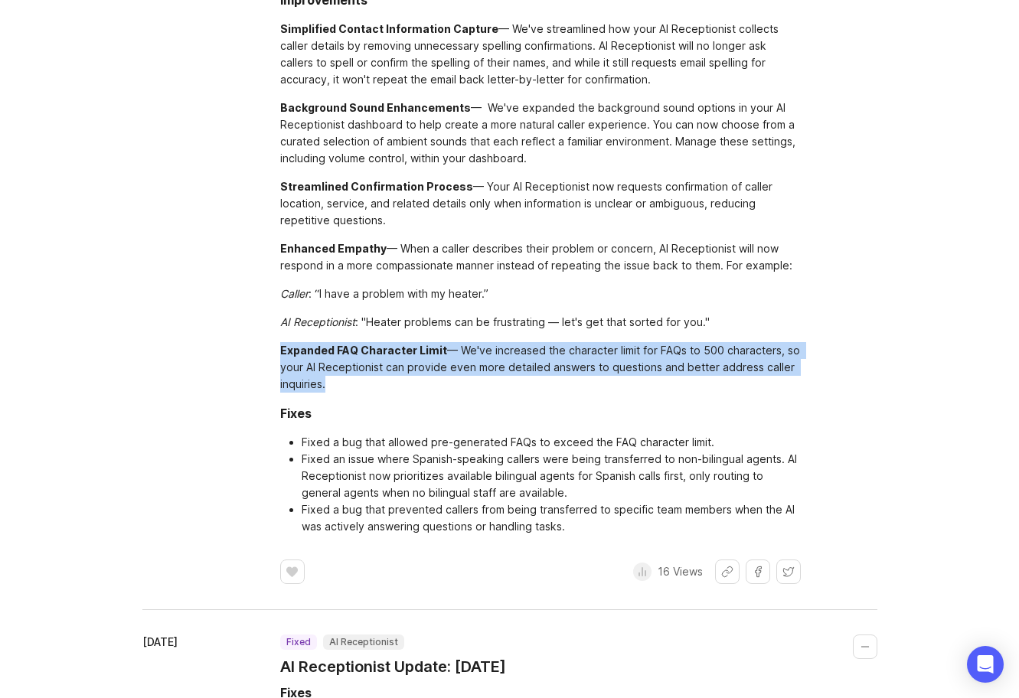
click at [734, 362] on div "Expanded FAQ Character Limit — We've increased the character limit for FAQs to …" at bounding box center [540, 367] width 521 height 51
click at [800, 358] on div "improved fixed AI Receptionist AI Receptionist Update: [DATE] Improvements Simp…" at bounding box center [578, 263] width 597 height 642
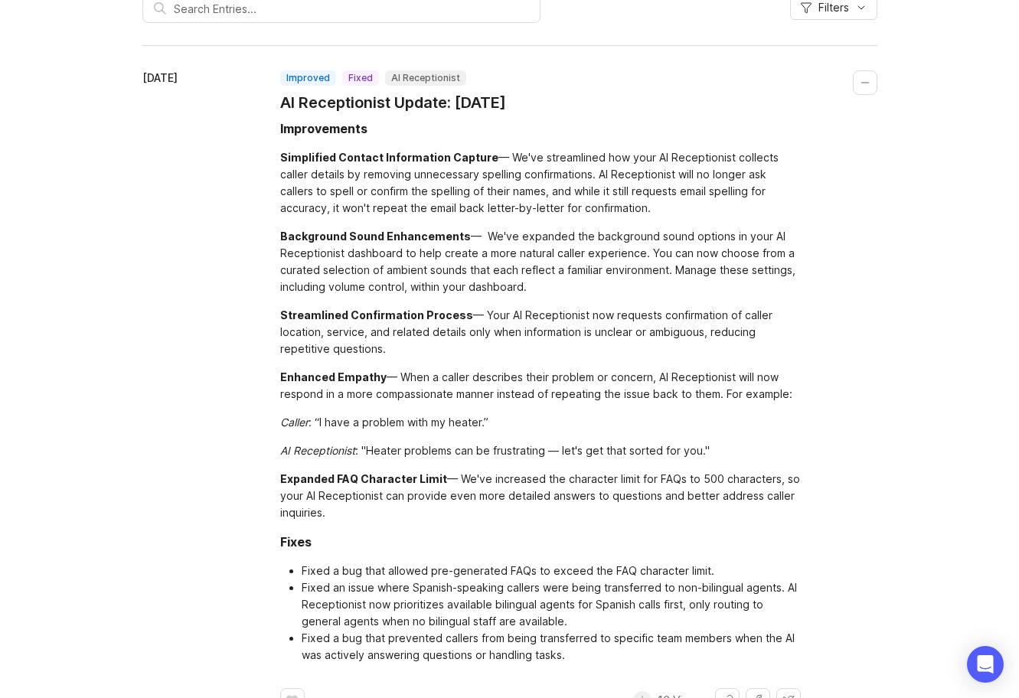
scroll to position [164, 0]
